Goal: Navigation & Orientation: Go to known website

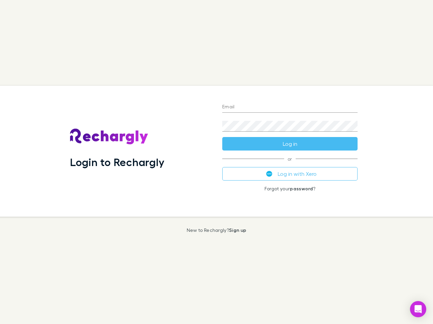
click at [216, 162] on div "Login to Rechargly" at bounding box center [141, 151] width 152 height 131
click at [290, 107] on input "Email" at bounding box center [289, 107] width 135 height 11
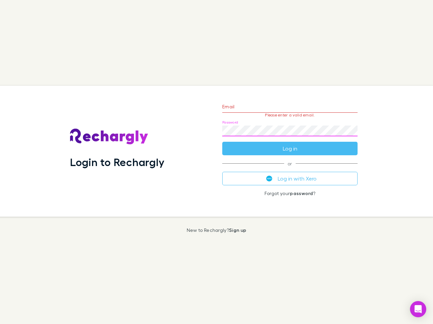
click at [290, 144] on form "Email Please enter a valid email. Password Log in" at bounding box center [289, 126] width 135 height 59
click at [290, 174] on div "Email Please enter a valid email. Password Log in or Log in with Xero Forgot yo…" at bounding box center [290, 151] width 146 height 131
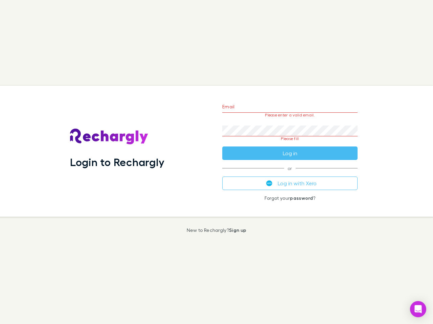
click at [418, 310] on icon "Open Intercom Messenger" at bounding box center [417, 309] width 7 height 8
